Goal: Task Accomplishment & Management: Manage account settings

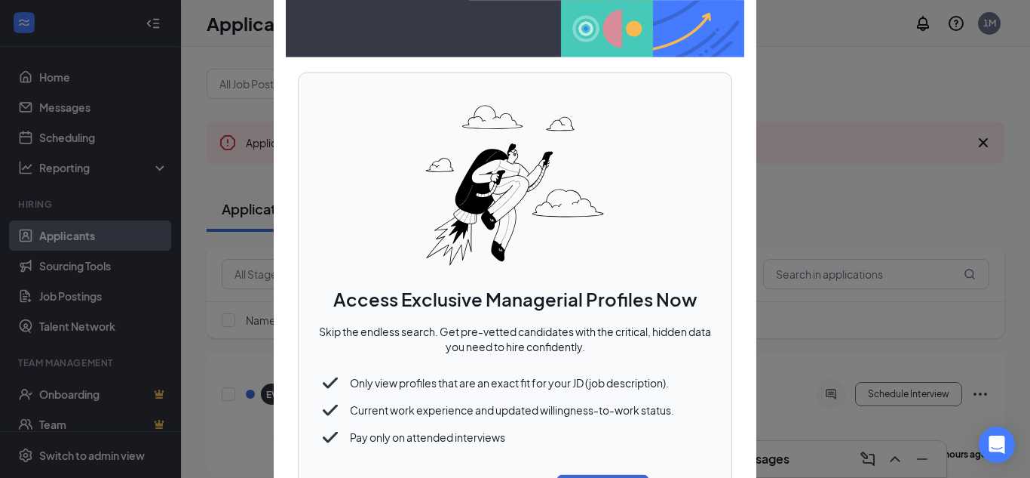
scroll to position [2, 0]
click at [589, 476] on div at bounding box center [515, 239] width 1030 height 478
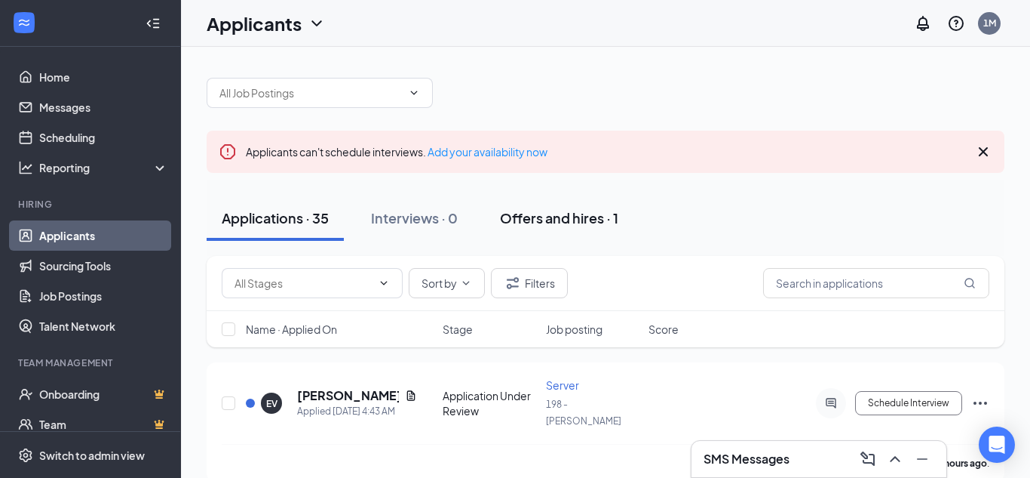
click at [545, 220] on div "Offers and hires · 1" at bounding box center [559, 217] width 118 height 19
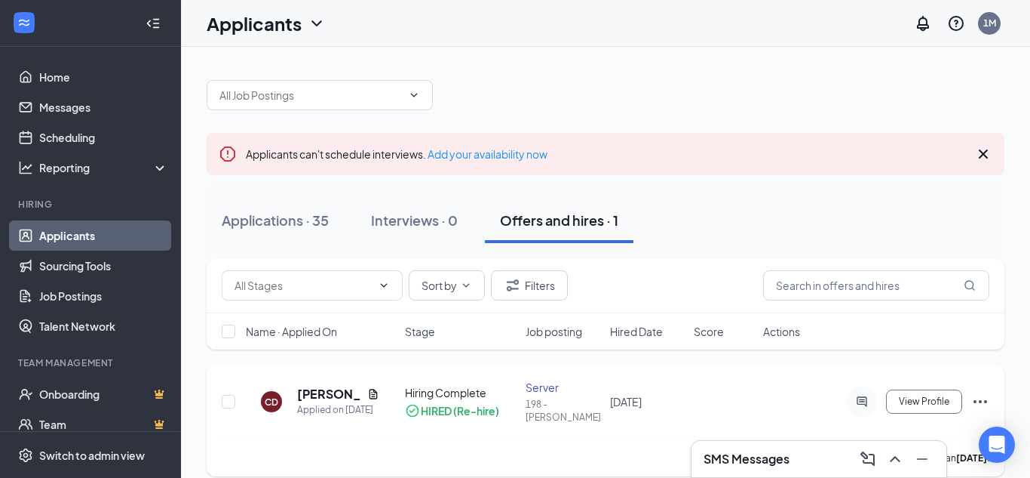
scroll to position [6, 0]
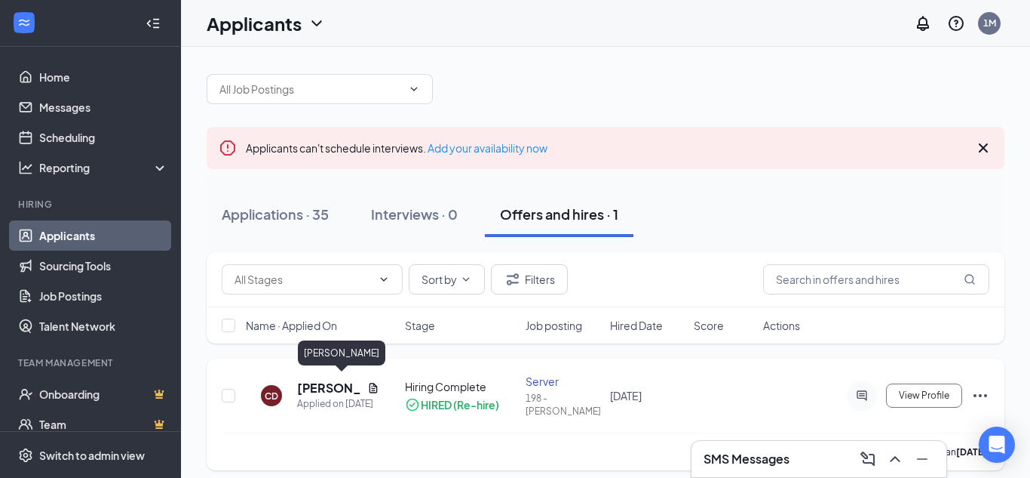
click at [328, 386] on h5 "[PERSON_NAME]" at bounding box center [329, 387] width 64 height 17
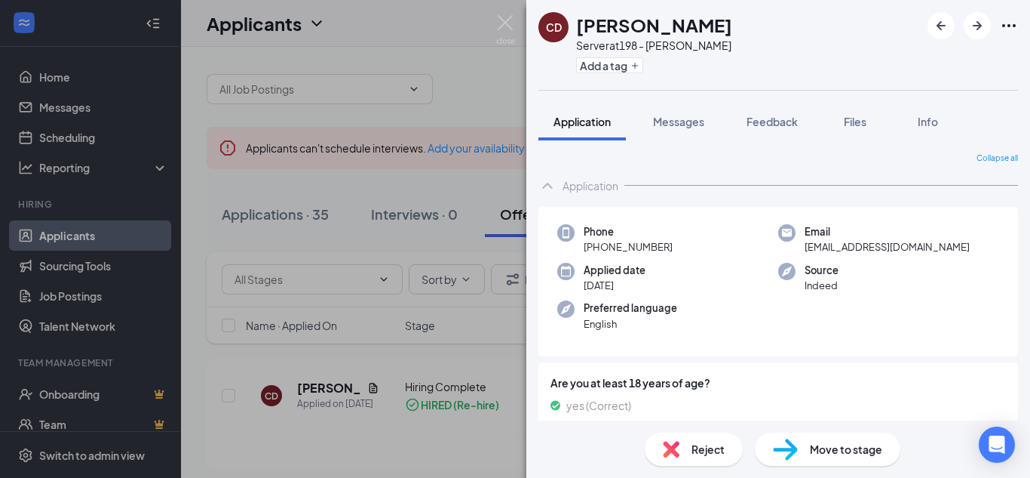
click at [825, 461] on div "Move to stage" at bounding box center [828, 448] width 146 height 33
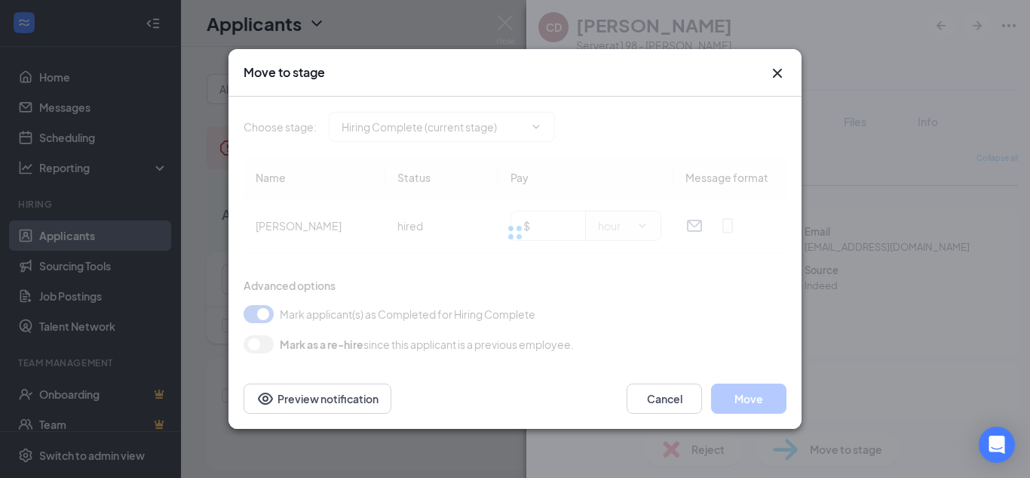
type input "Hiring Complete (current stage)"
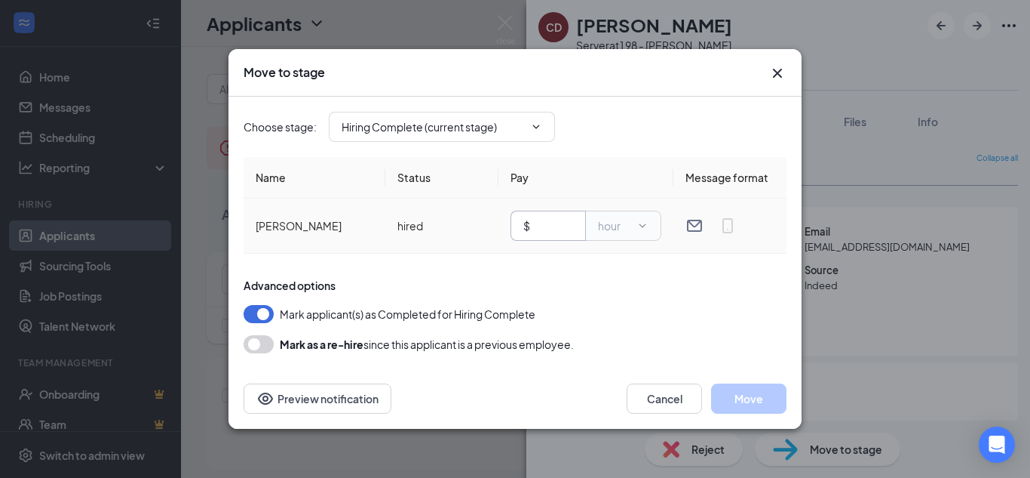
click at [541, 226] on input "text" at bounding box center [553, 225] width 40 height 17
type input "6.88"
click at [743, 394] on button "Move" at bounding box center [748, 398] width 75 height 30
click at [513, 137] on span "Hiring Complete (current stage)" at bounding box center [442, 127] width 226 height 30
click at [530, 130] on icon "ChevronDown" at bounding box center [536, 127] width 12 height 12
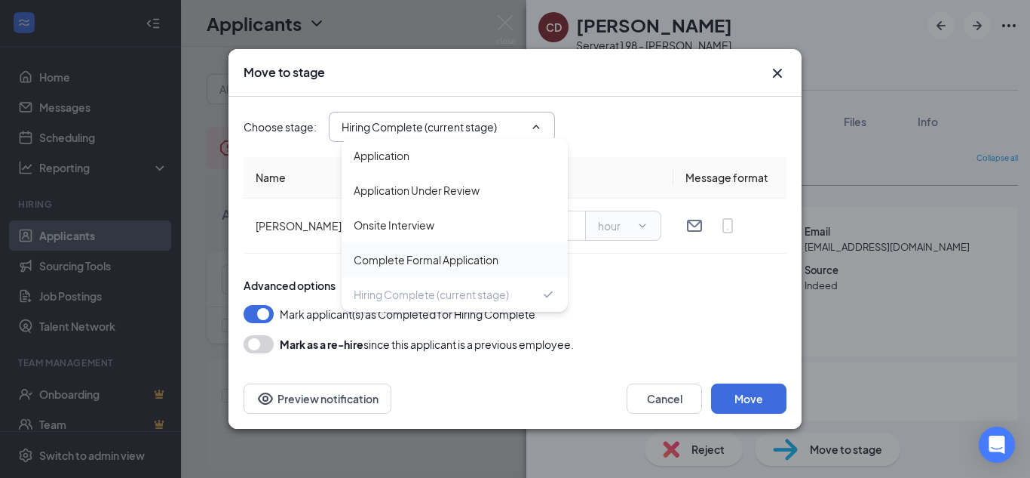
click at [458, 268] on div "Complete Formal Application" at bounding box center [455, 259] width 226 height 35
type input "Complete Formal Application"
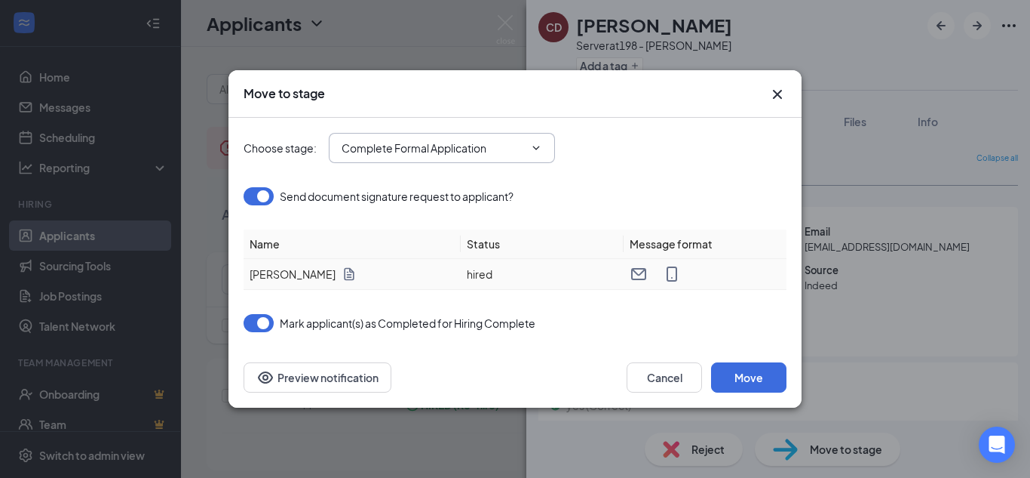
click at [458, 268] on td "[PERSON_NAME]" at bounding box center [352, 274] width 217 height 31
click at [730, 379] on button "Move" at bounding box center [748, 377] width 75 height 30
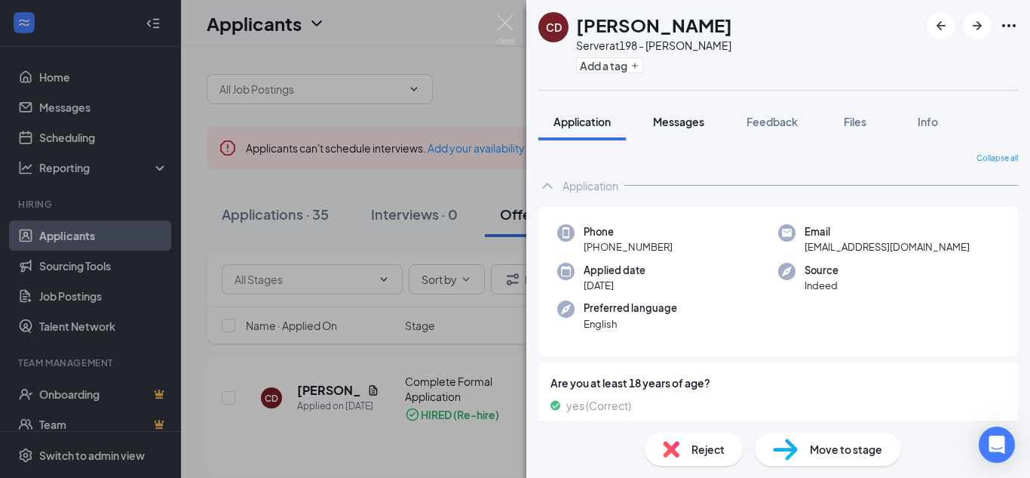
click at [675, 121] on span "Messages" at bounding box center [678, 122] width 51 height 14
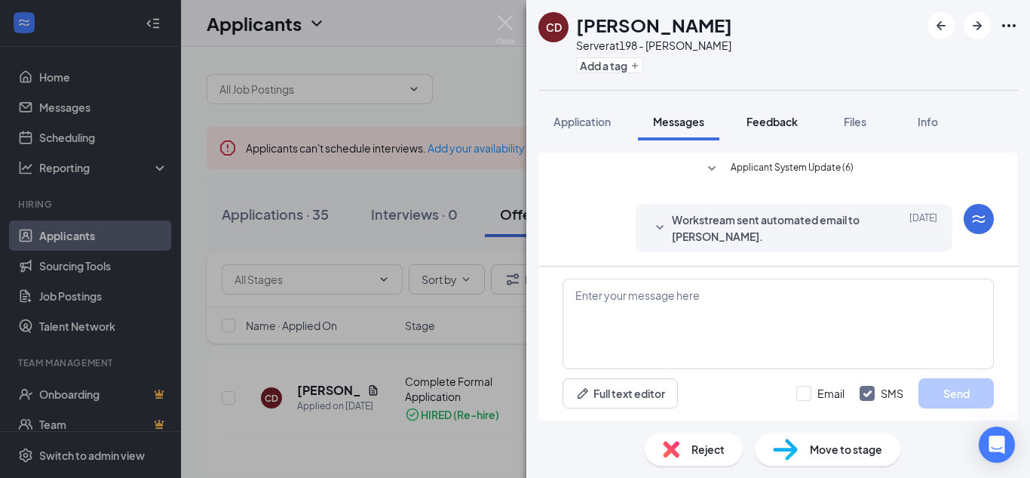
click at [788, 116] on span "Feedback" at bounding box center [772, 122] width 51 height 14
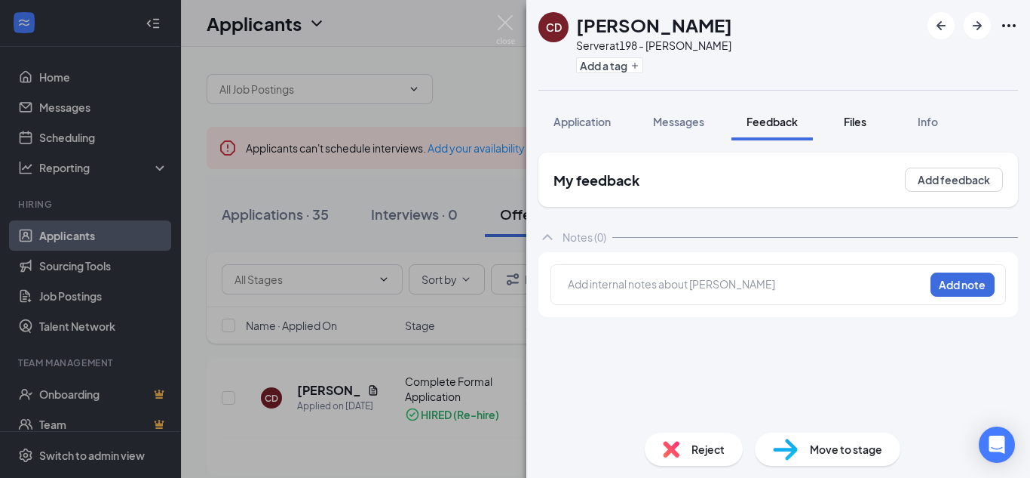
click at [861, 131] on button "Files" at bounding box center [855, 122] width 60 height 38
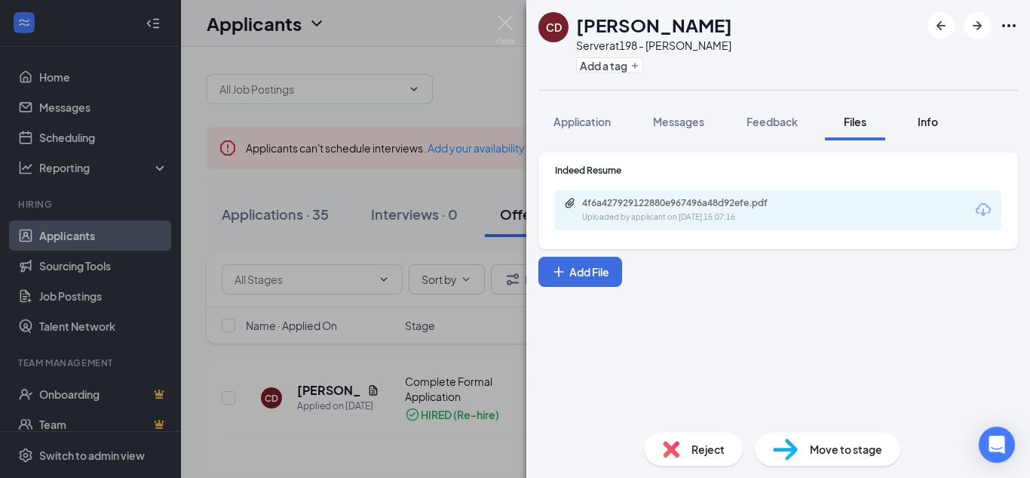
click at [932, 122] on span "Info" at bounding box center [928, 122] width 20 height 14
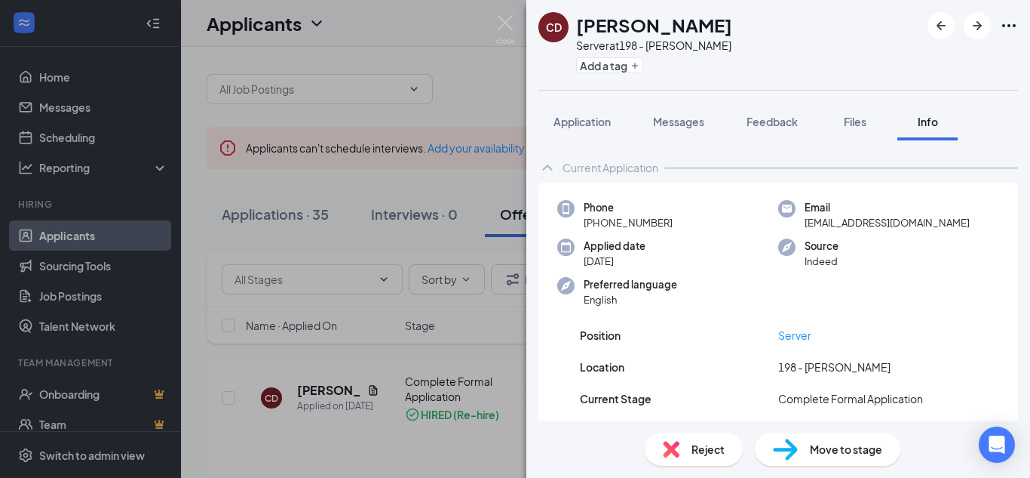
click at [468, 444] on div "[PERSON_NAME] Server at 198 - [PERSON_NAME] Add a tag Application Messages Feed…" at bounding box center [515, 239] width 1030 height 478
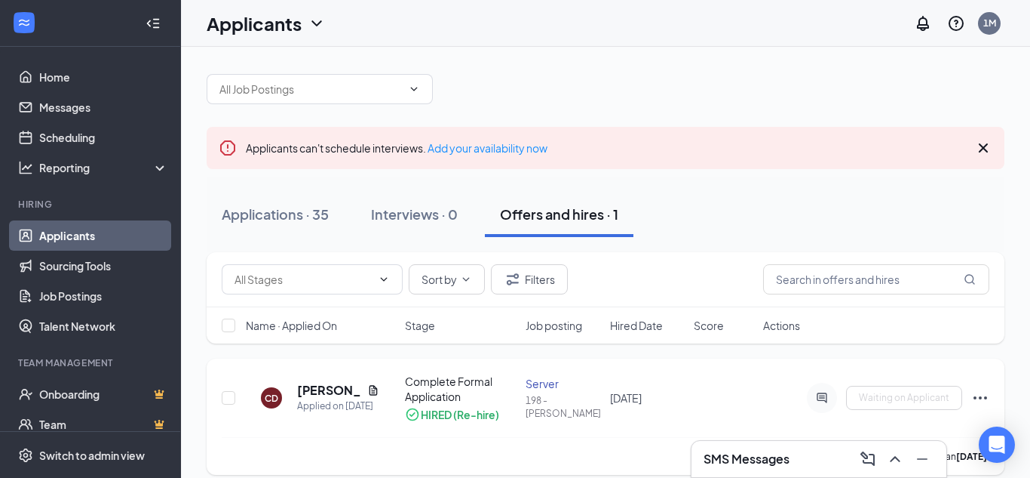
scroll to position [21, 0]
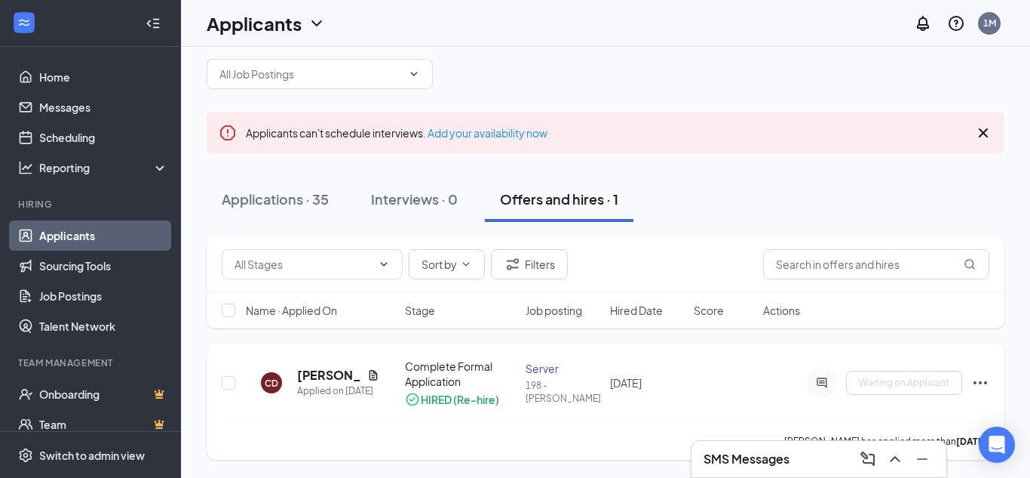
click at [983, 388] on icon "Ellipses" at bounding box center [981, 382] width 18 height 18
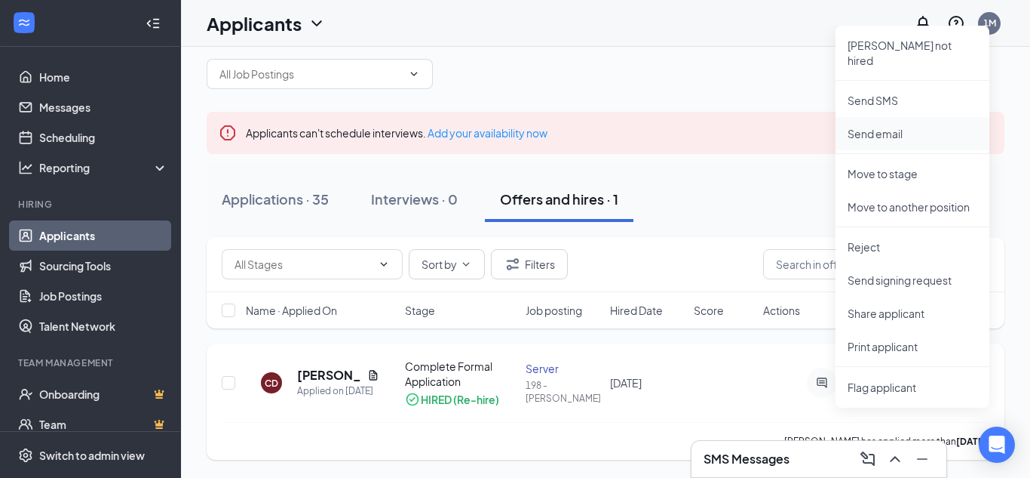
click at [911, 128] on li "Send email" at bounding box center [913, 133] width 154 height 33
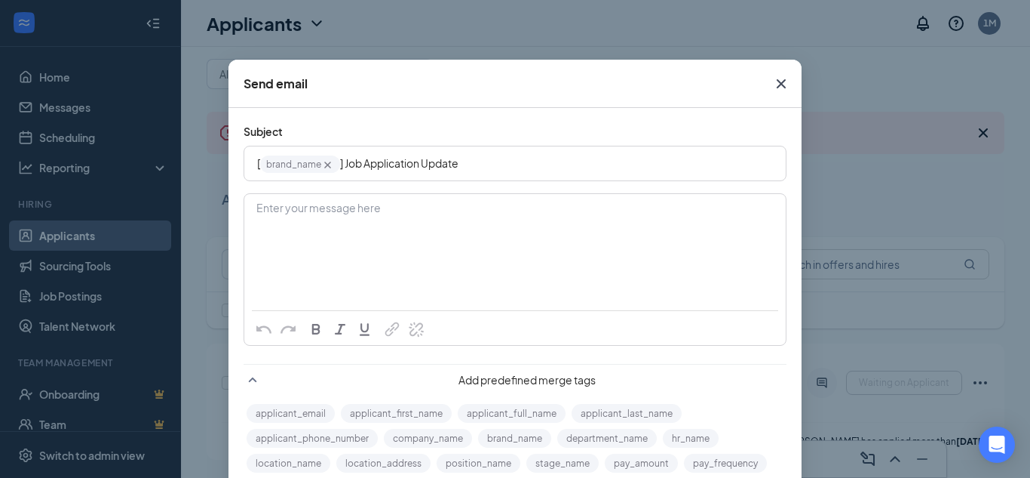
scroll to position [0, 0]
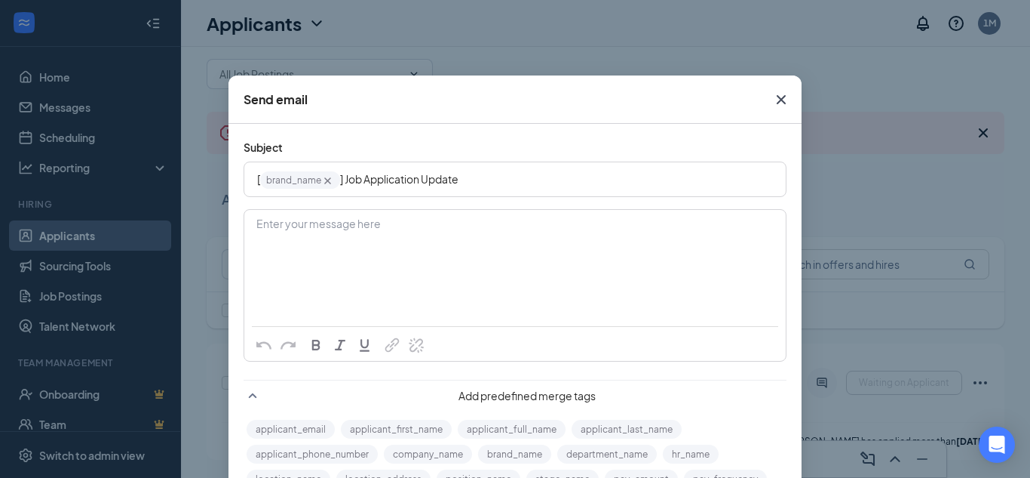
click at [780, 109] on span "Close" at bounding box center [781, 99] width 41 height 41
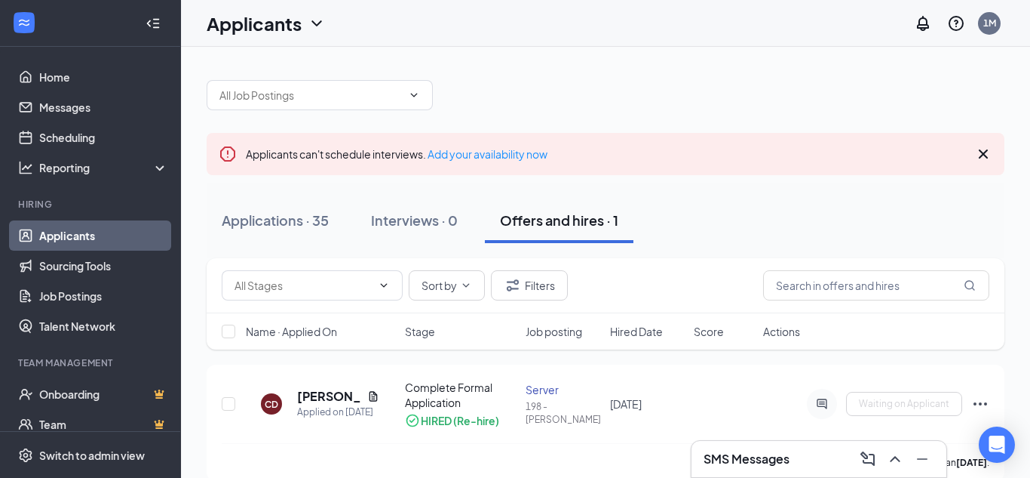
scroll to position [21, 0]
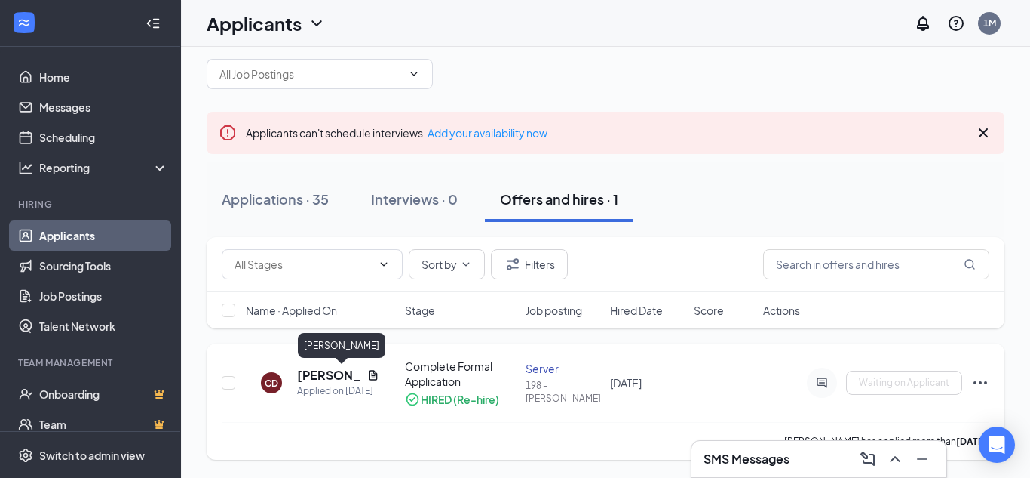
click at [315, 375] on h5 "[PERSON_NAME]" at bounding box center [329, 375] width 64 height 17
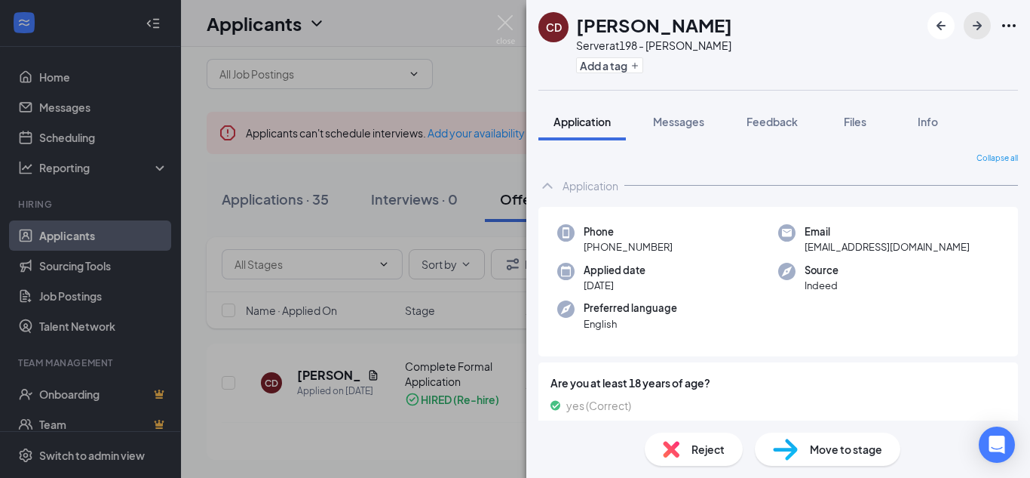
click at [978, 20] on icon "ArrowRight" at bounding box center [978, 26] width 18 height 18
click at [981, 26] on icon "ArrowRight" at bounding box center [977, 25] width 9 height 9
click at [817, 448] on span "Move to stage" at bounding box center [846, 449] width 72 height 17
type input "Hiring Complete (final stage)"
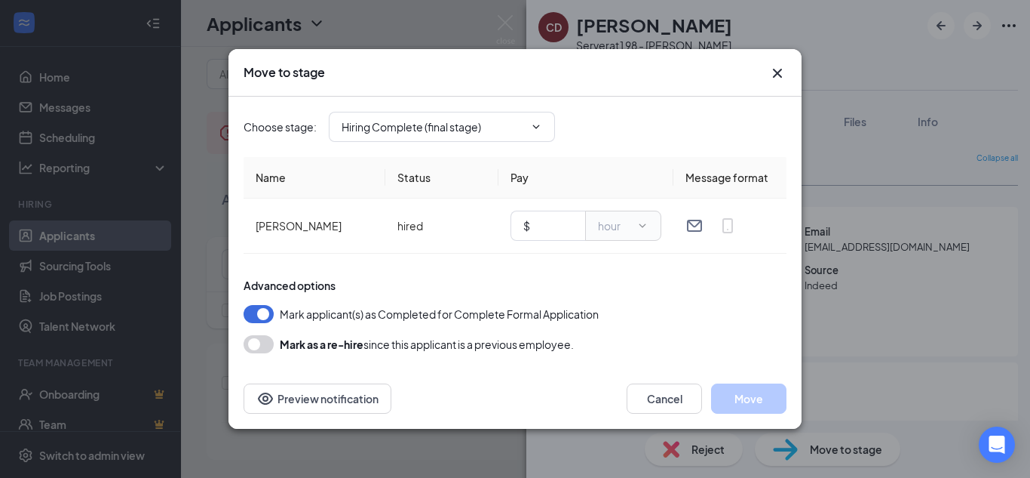
click at [773, 74] on icon "Cross" at bounding box center [778, 73] width 18 height 18
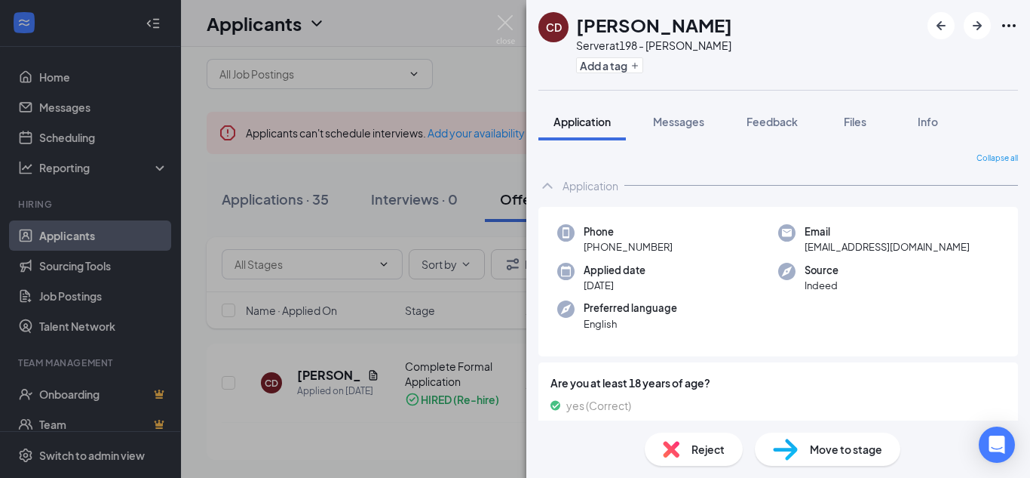
click at [229, 187] on div "[PERSON_NAME] Server at 198 - [PERSON_NAME] Add a tag Application Messages Feed…" at bounding box center [515, 239] width 1030 height 478
